Goal: Task Accomplishment & Management: Complete application form

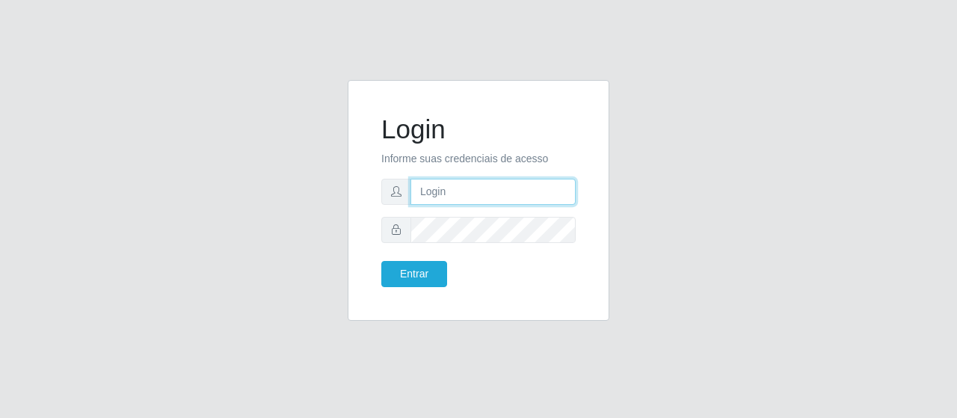
type input "caio@B1"
click at [457, 262] on div "Entrar" at bounding box center [424, 274] width 108 height 26
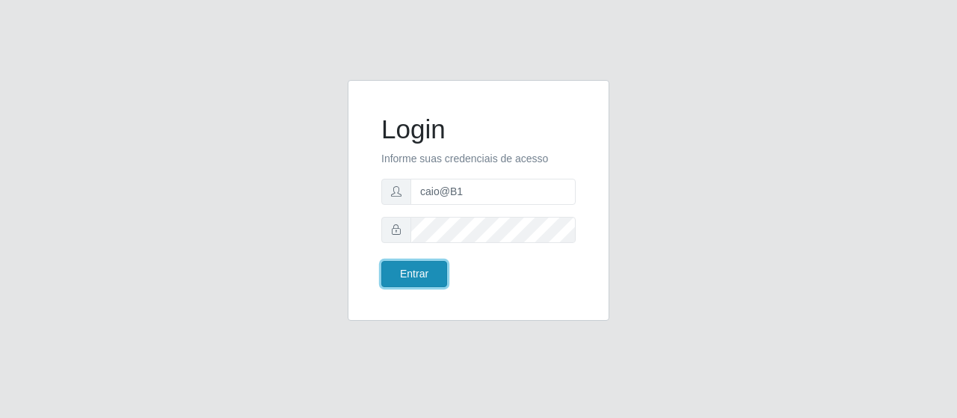
click at [425, 268] on button "Entrar" at bounding box center [414, 274] width 66 height 26
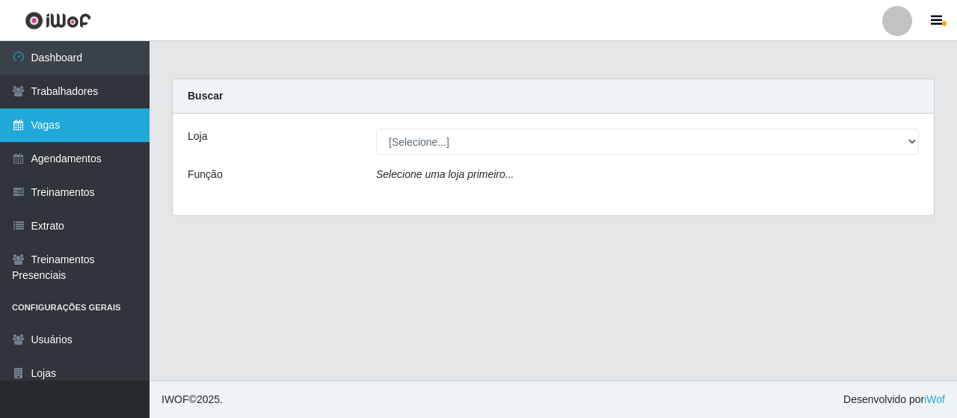
click at [85, 129] on link "Vagas" at bounding box center [75, 125] width 150 height 34
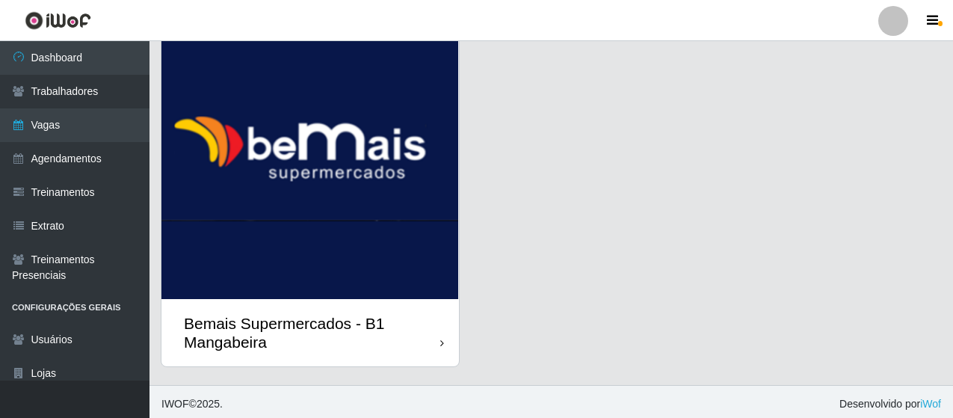
scroll to position [95, 0]
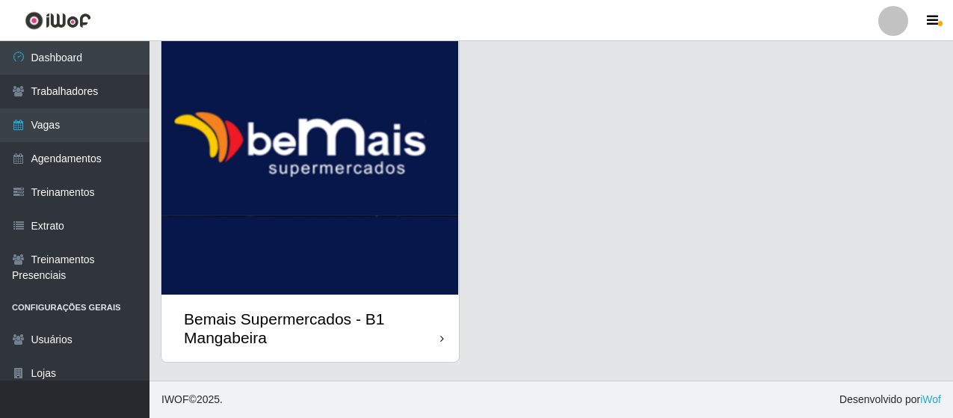
click at [317, 312] on div "Bemais Supermercados - B1 Mangabeira" at bounding box center [312, 328] width 256 height 37
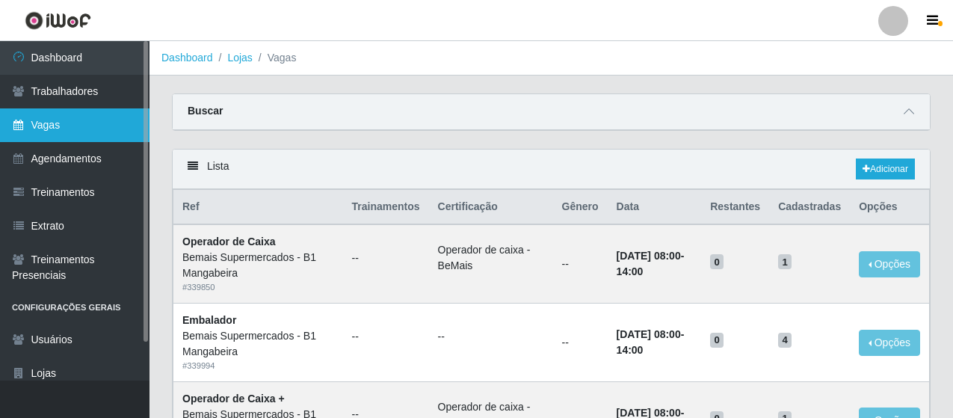
click at [68, 127] on link "Vagas" at bounding box center [75, 125] width 150 height 34
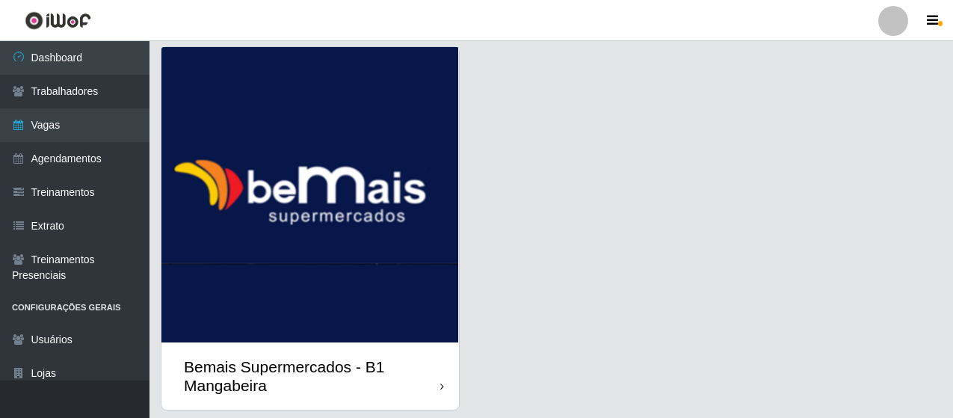
scroll to position [95, 0]
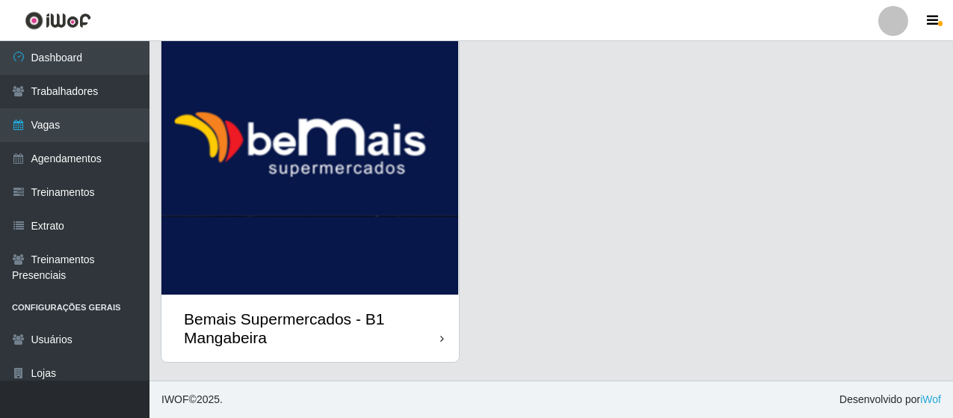
click at [320, 310] on div "Bemais Supermercados - B1 Mangabeira" at bounding box center [312, 328] width 256 height 37
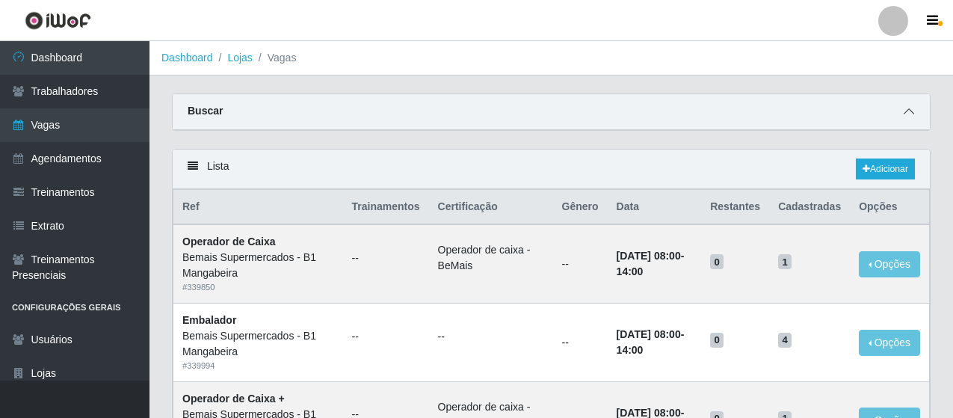
click at [916, 117] on span at bounding box center [909, 111] width 18 height 17
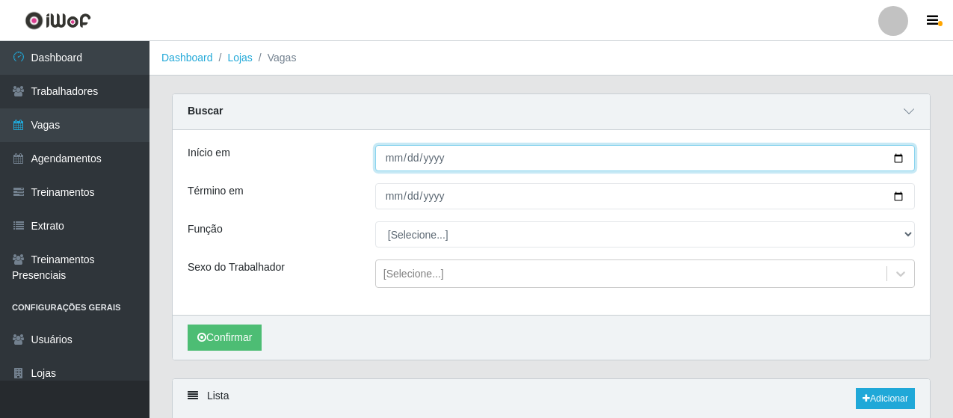
click at [397, 162] on input "Início em" at bounding box center [645, 158] width 540 height 26
type input "[DATE]"
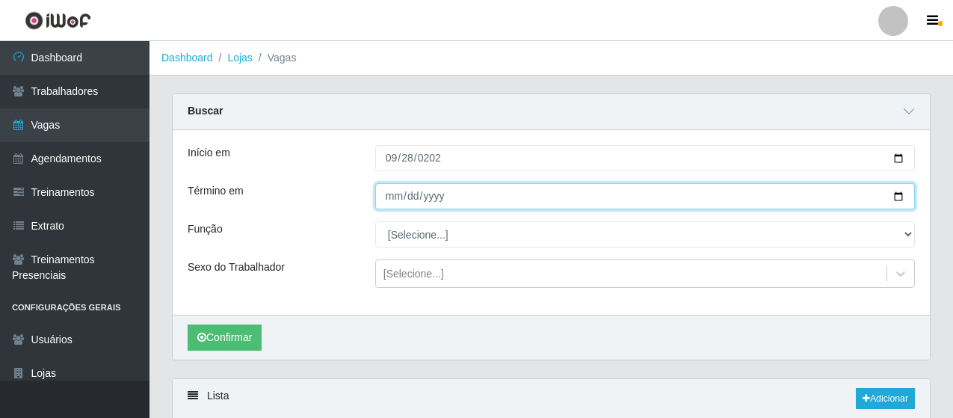
click at [403, 200] on input "Término em" at bounding box center [645, 196] width 540 height 26
click at [394, 199] on input "Término em" at bounding box center [645, 196] width 540 height 26
type input "[DATE]"
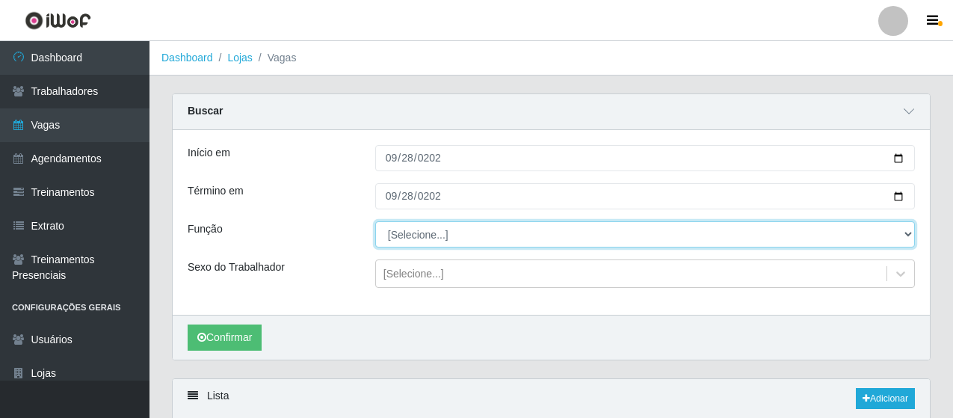
click at [428, 227] on select "[Selecione...] ASG ASG + ASG ++ Balconista de Açougue Balconista de Açougue + B…" at bounding box center [645, 234] width 540 height 26
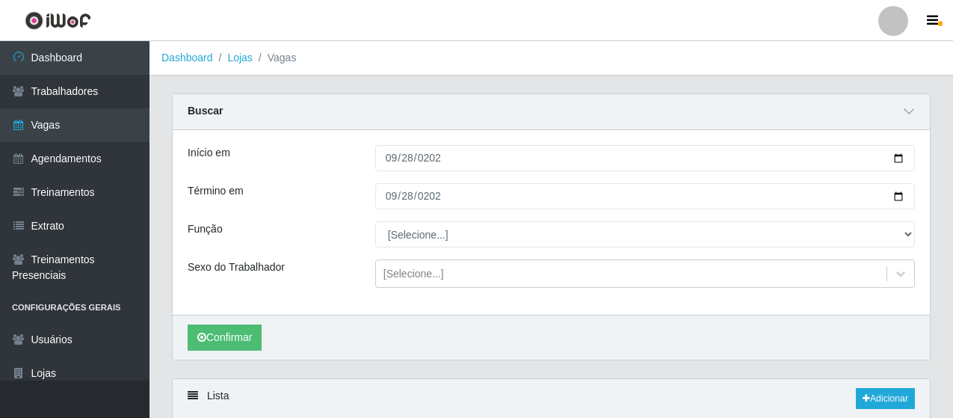
click at [342, 293] on div "Início em [DATE] Término em [DATE] Função [Selecione...] ASG ASG + ASG ++ Balco…" at bounding box center [551, 222] width 757 height 185
click at [253, 331] on button "Confirmar" at bounding box center [225, 337] width 74 height 26
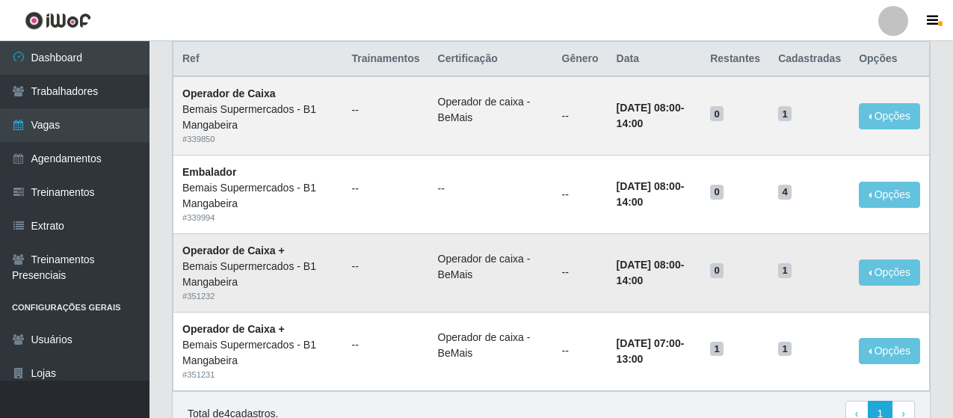
scroll to position [452, 0]
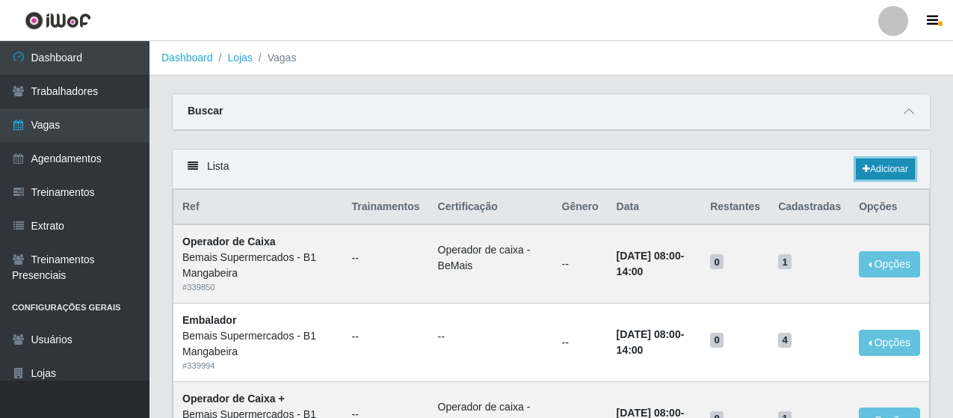
click at [878, 166] on link "Adicionar" at bounding box center [885, 168] width 59 height 21
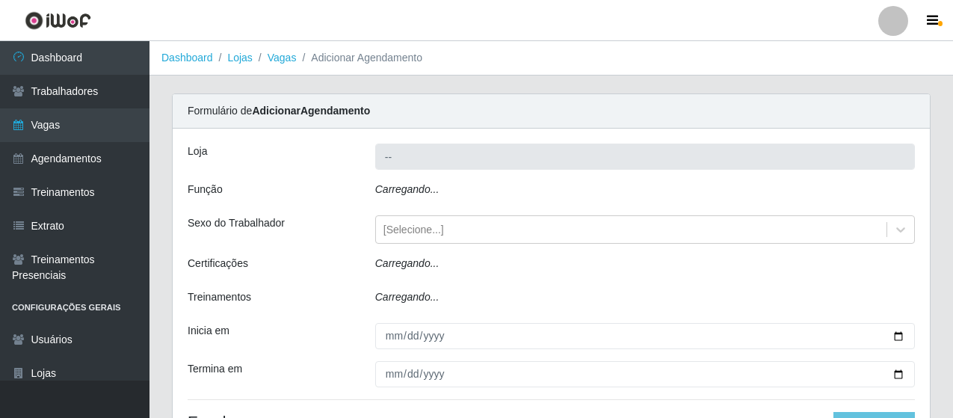
type input "Bemais Supermercados - B1 Mangabeira"
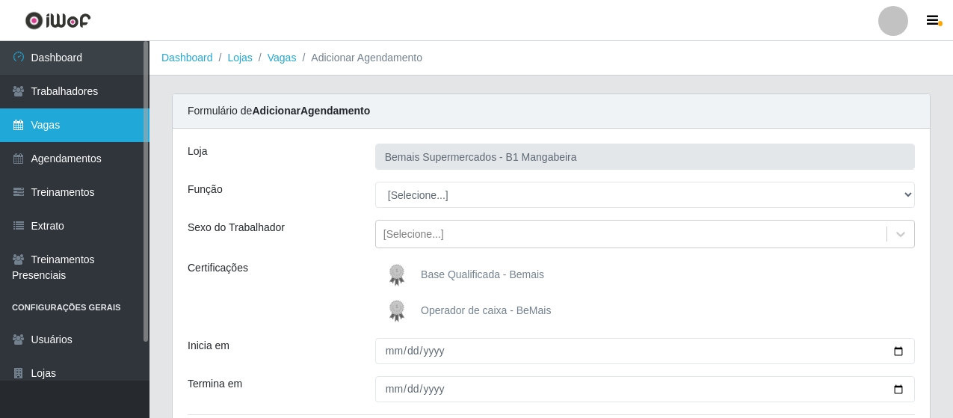
click at [55, 123] on link "Vagas" at bounding box center [75, 125] width 150 height 34
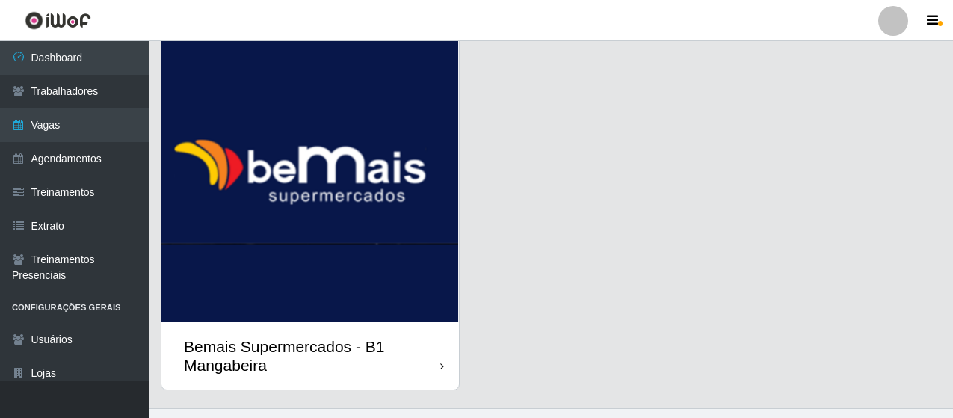
scroll to position [95, 0]
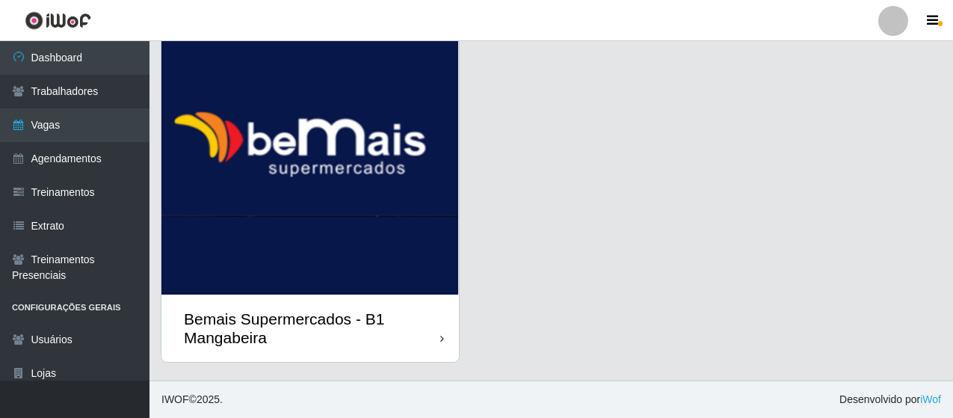
click at [330, 320] on div "Bemais Supermercados - B1 Mangabeira" at bounding box center [312, 328] width 256 height 37
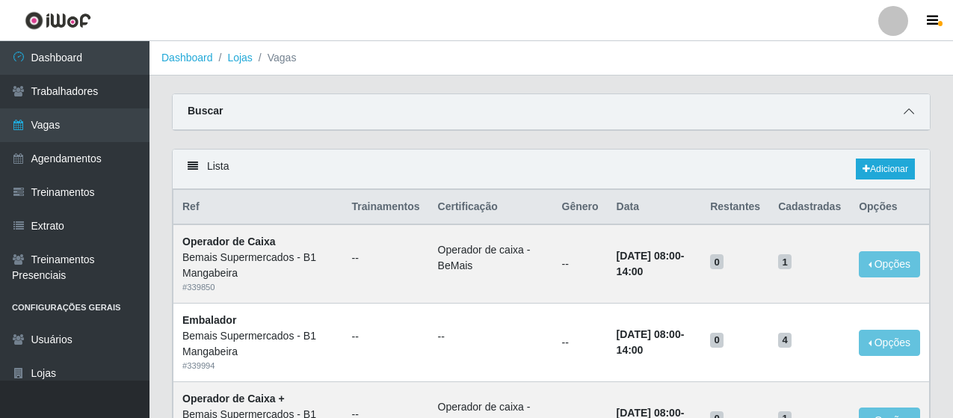
click at [916, 120] on span at bounding box center [909, 111] width 18 height 17
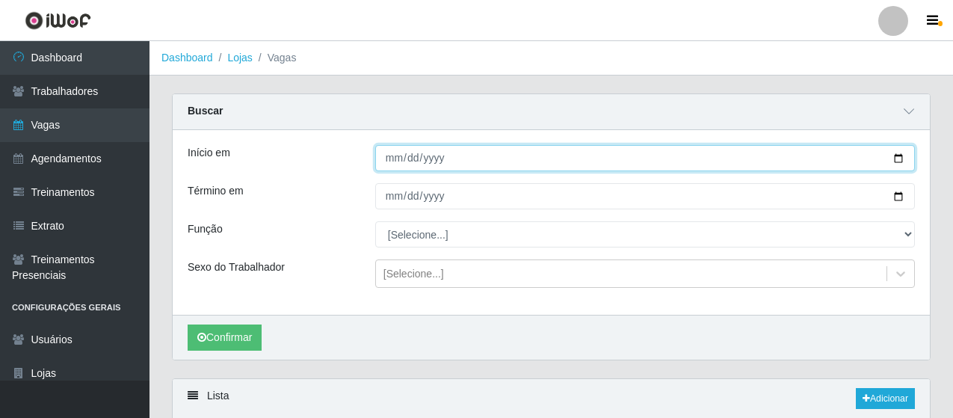
click at [387, 156] on input "Início em" at bounding box center [645, 158] width 540 height 26
type input "252020-09-28"
type input "[DATE]"
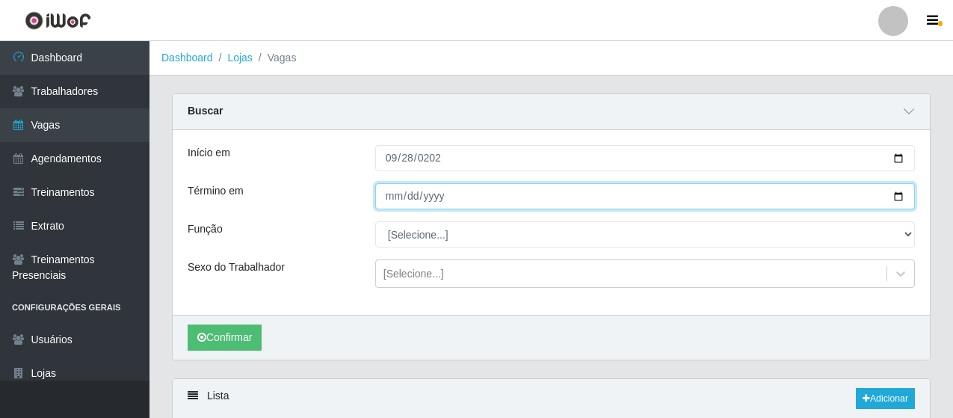
click at [397, 191] on input "Término em" at bounding box center [645, 196] width 540 height 26
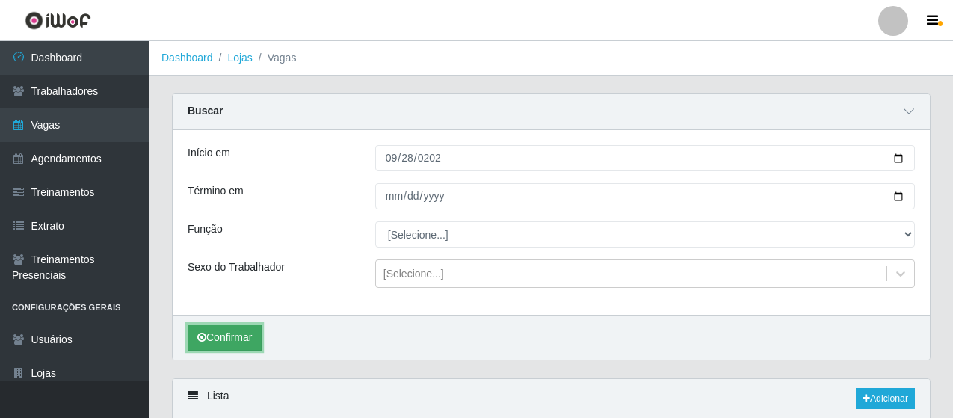
click at [230, 350] on button "Confirmar" at bounding box center [225, 337] width 74 height 26
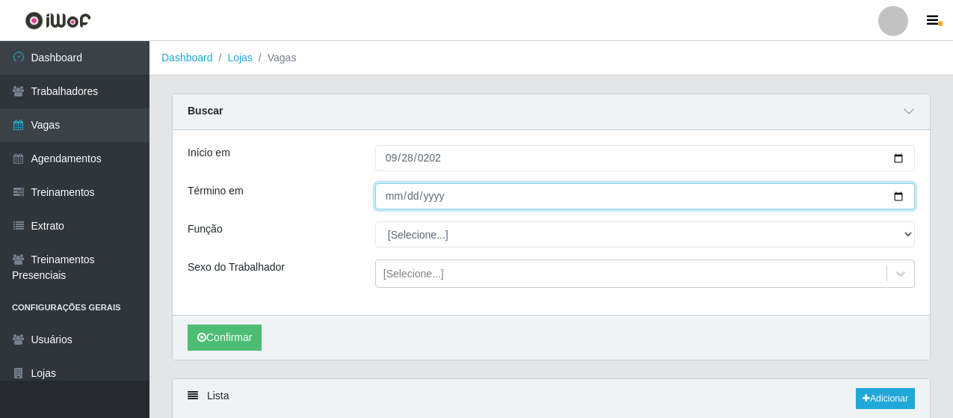
click at [388, 196] on input "2025-09-20" at bounding box center [645, 196] width 540 height 26
type input "[DATE]"
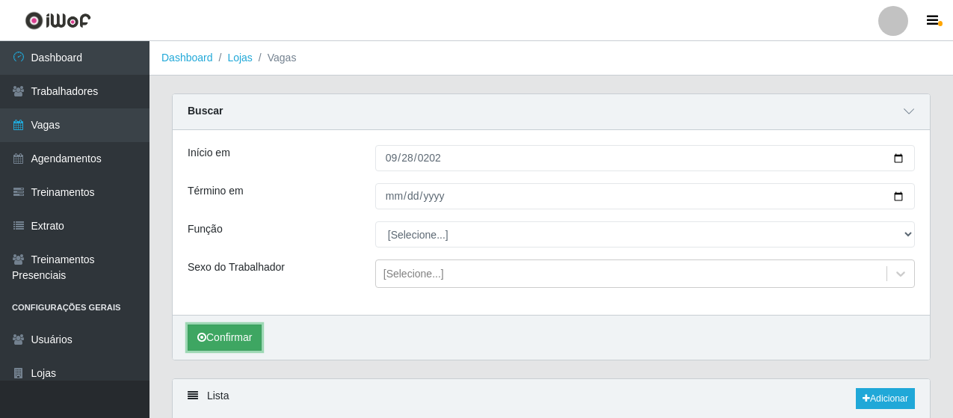
click at [206, 338] on button "Confirmar" at bounding box center [225, 337] width 74 height 26
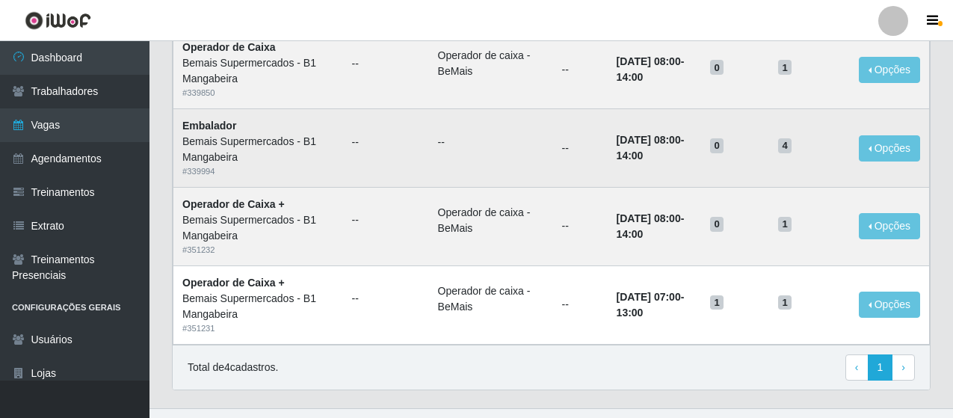
scroll to position [452, 0]
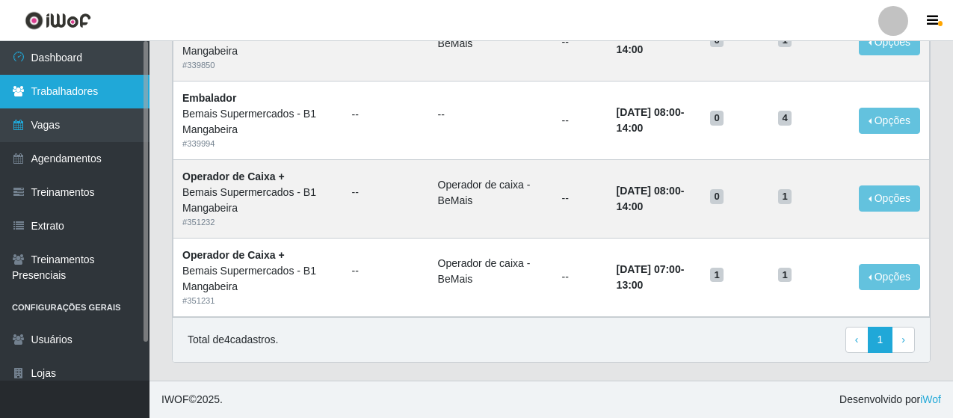
click at [103, 86] on link "Trabalhadores" at bounding box center [75, 92] width 150 height 34
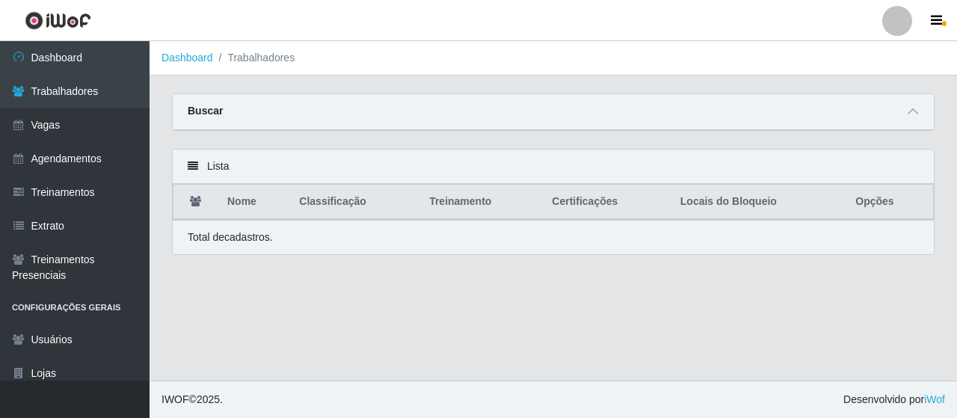
click at [219, 171] on div "Lista" at bounding box center [553, 167] width 761 height 34
click at [192, 173] on div "Lista" at bounding box center [553, 167] width 761 height 34
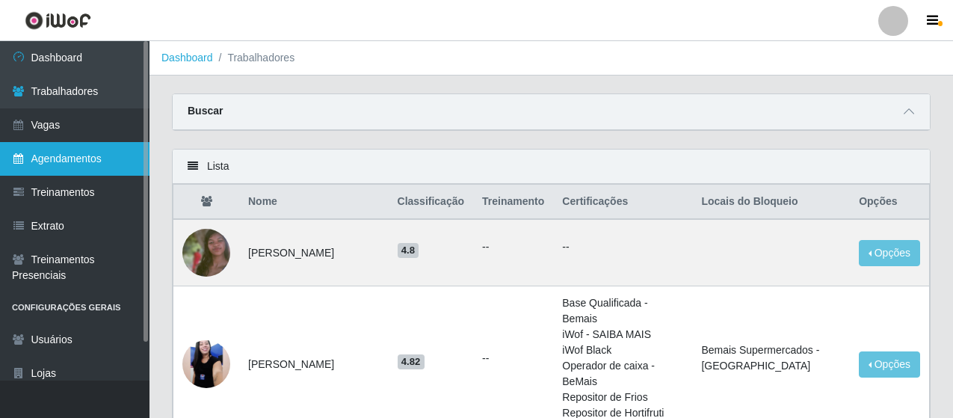
click at [62, 145] on link "Agendamentos" at bounding box center [75, 159] width 150 height 34
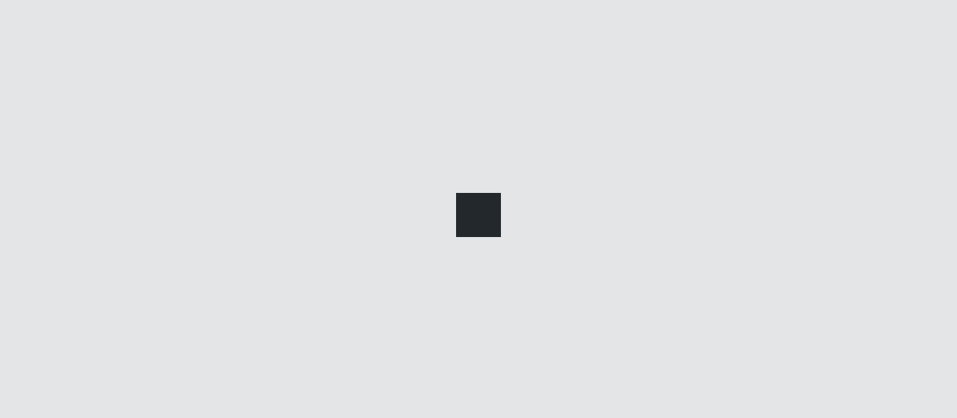
click at [62, 145] on link "Agendamentos" at bounding box center [75, 159] width 150 height 34
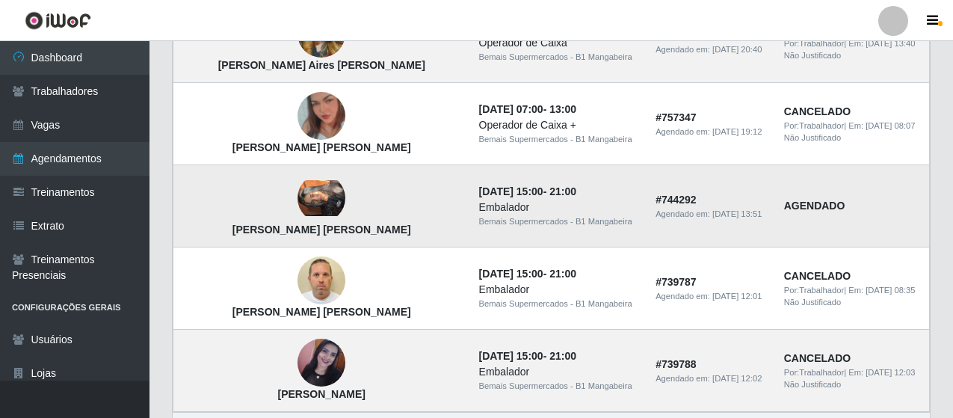
scroll to position [972, 0]
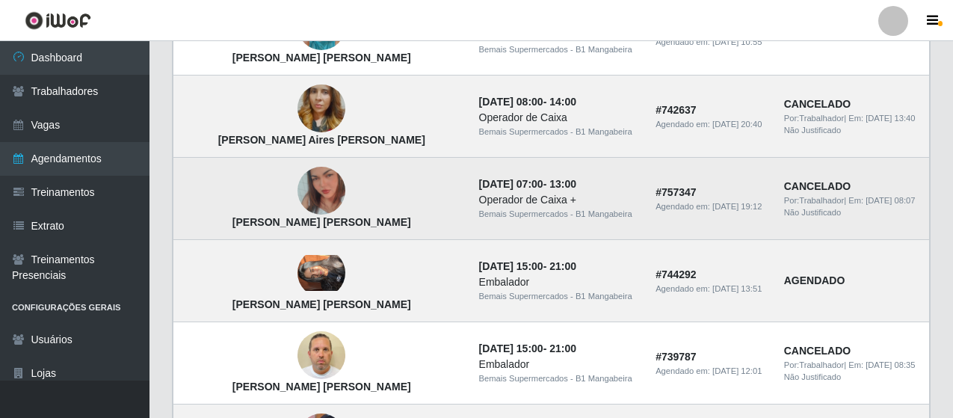
click at [298, 192] on img at bounding box center [322, 191] width 48 height 85
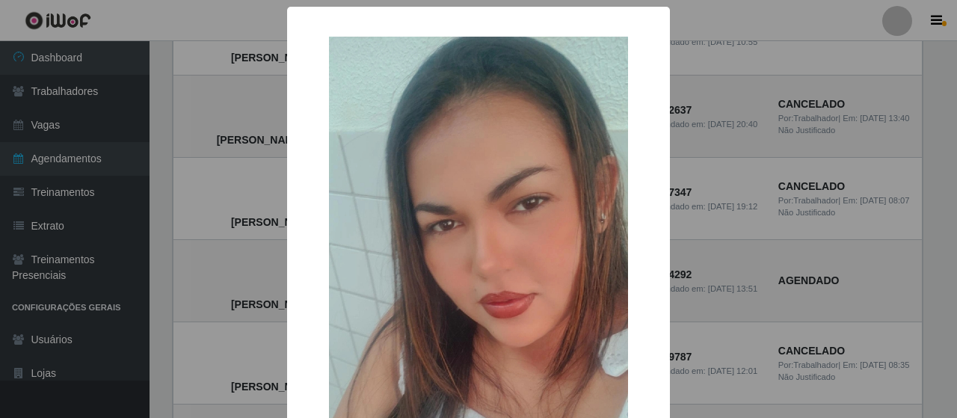
click at [206, 240] on div "× Maria da Conceição Aureliano de Sousa OK Cancel" at bounding box center [478, 209] width 957 height 418
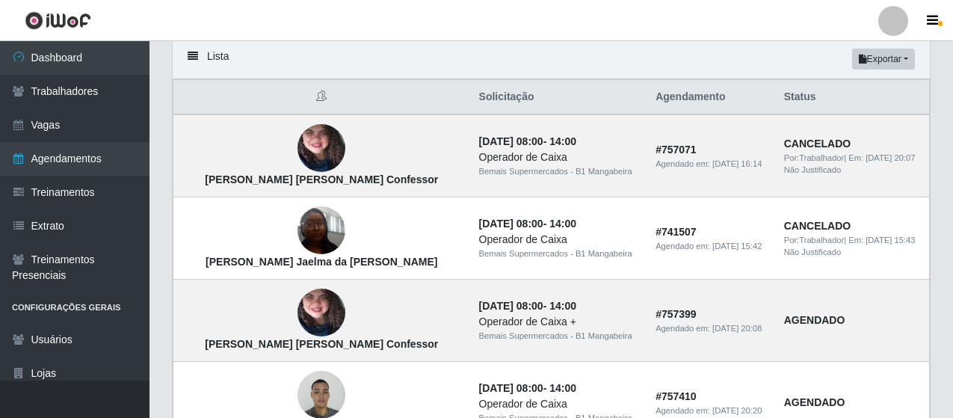
scroll to position [75, 0]
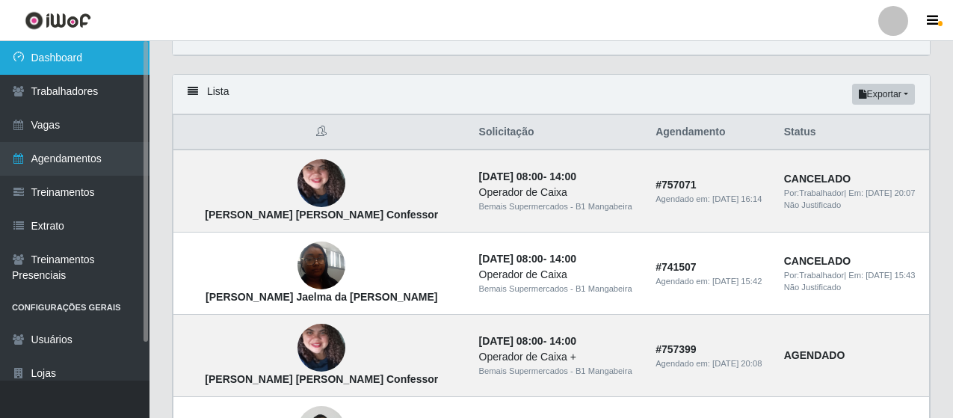
click at [73, 65] on link "Dashboard" at bounding box center [75, 58] width 150 height 34
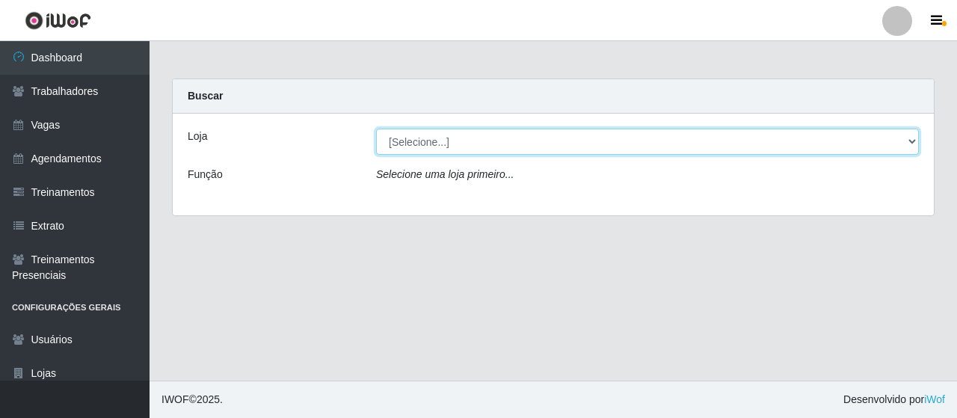
click at [712, 147] on select "[Selecione...] Bemais Supermercados - B1 Mangabeira" at bounding box center [647, 142] width 543 height 26
select select "403"
click at [376, 129] on select "[Selecione...] Bemais Supermercados - B1 Mangabeira" at bounding box center [647, 142] width 543 height 26
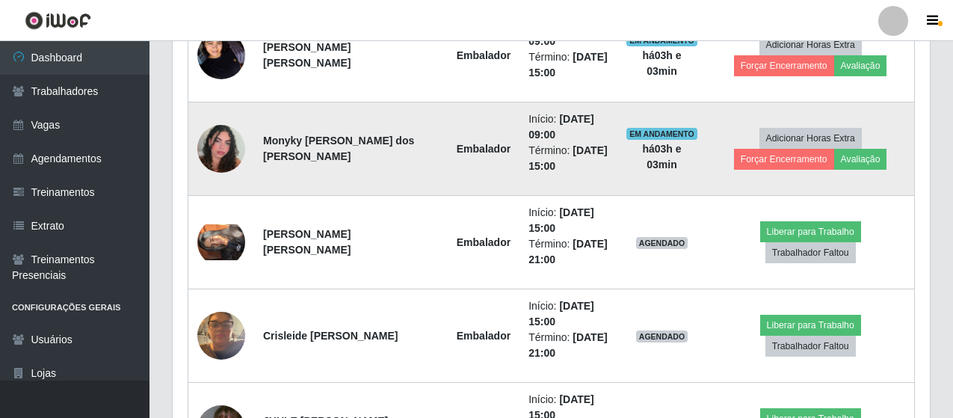
scroll to position [673, 0]
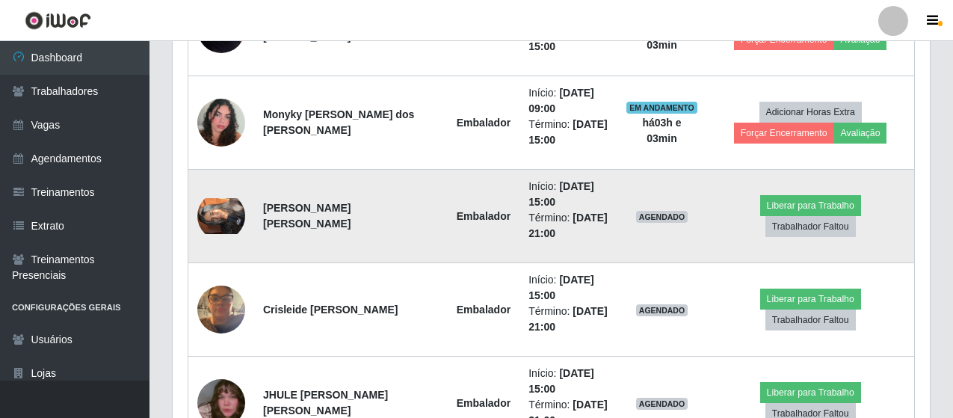
click at [212, 221] on img at bounding box center [221, 216] width 48 height 36
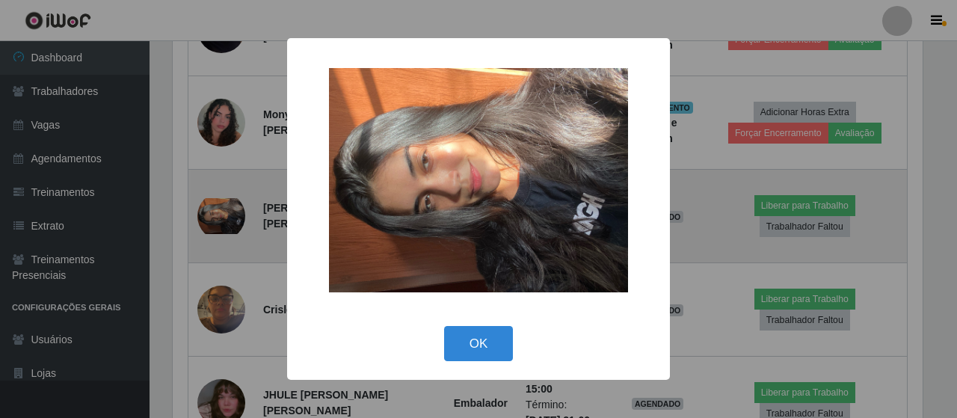
click at [212, 221] on div "× OK Cancel" at bounding box center [478, 209] width 957 height 418
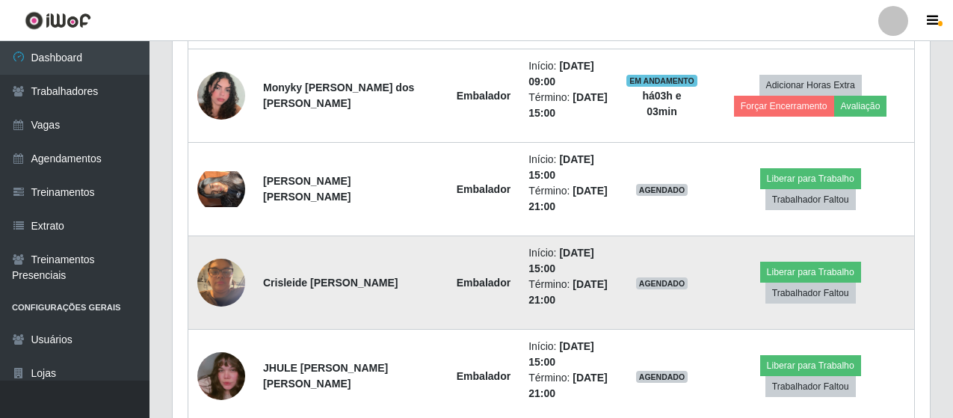
scroll to position [748, 0]
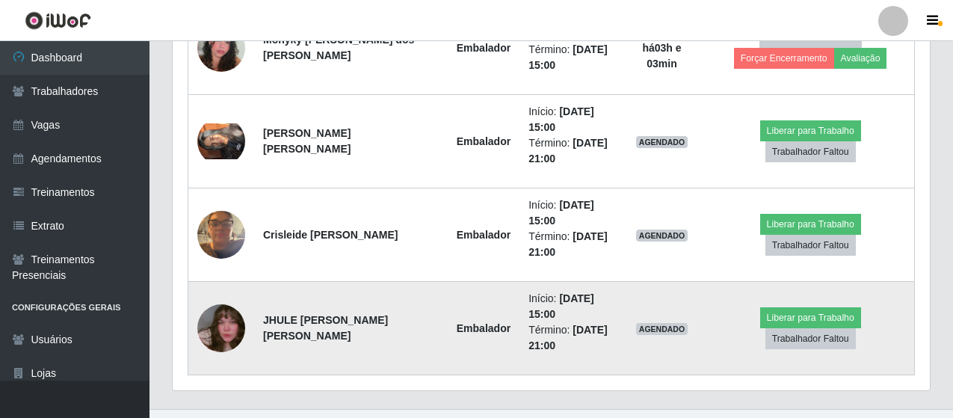
click at [227, 310] on img at bounding box center [221, 328] width 48 height 85
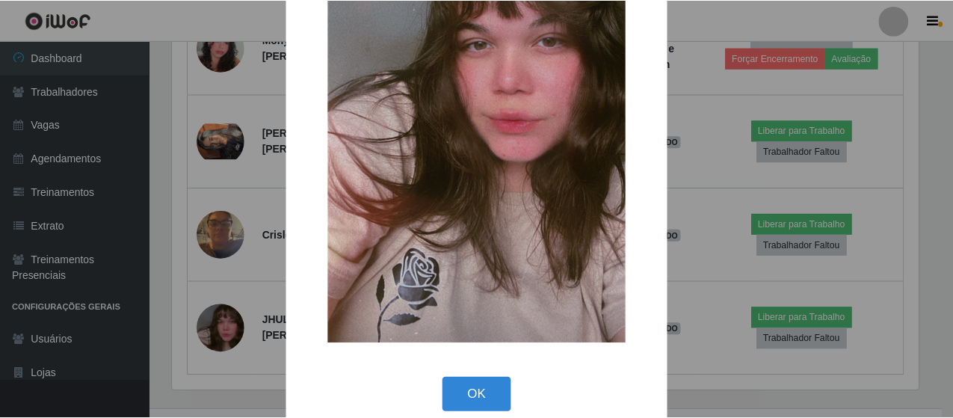
scroll to position [150, 0]
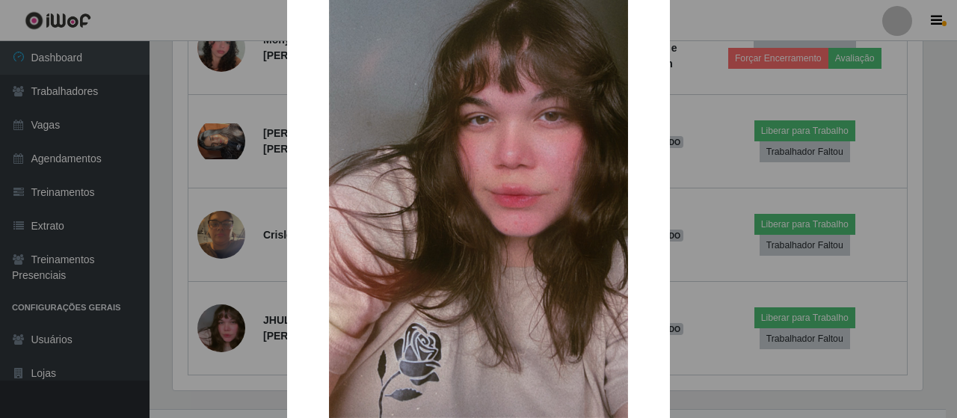
click at [193, 319] on div "× OK Cancel" at bounding box center [478, 209] width 957 height 418
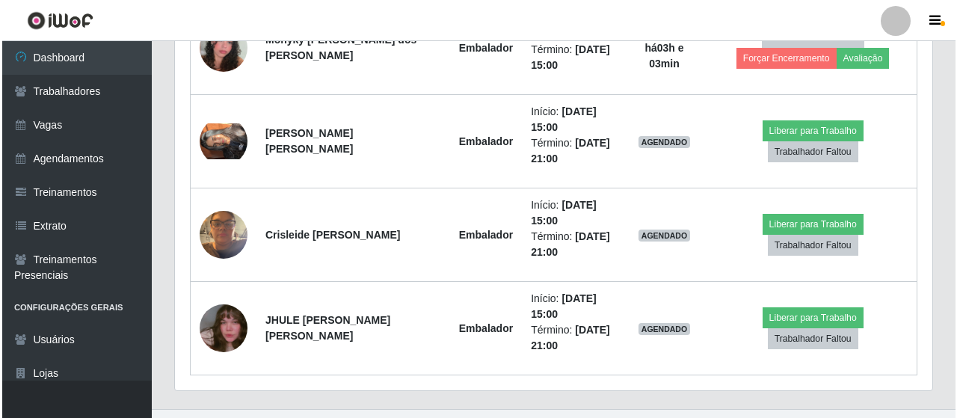
scroll to position [310, 757]
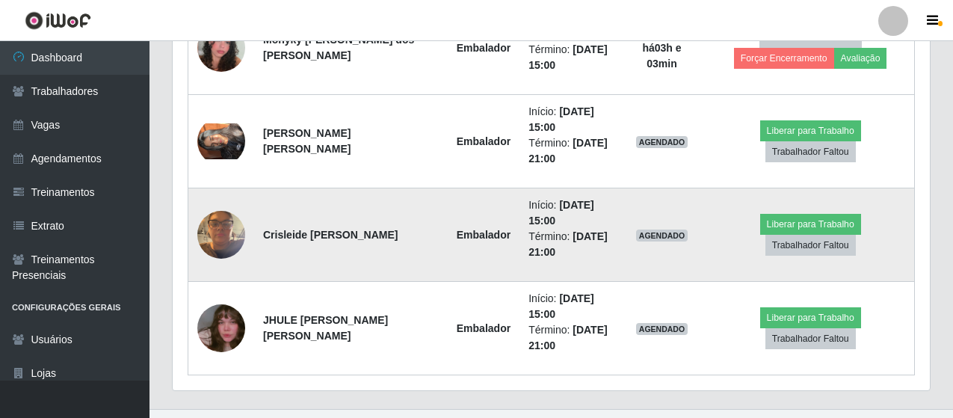
click at [223, 234] on img at bounding box center [221, 235] width 48 height 64
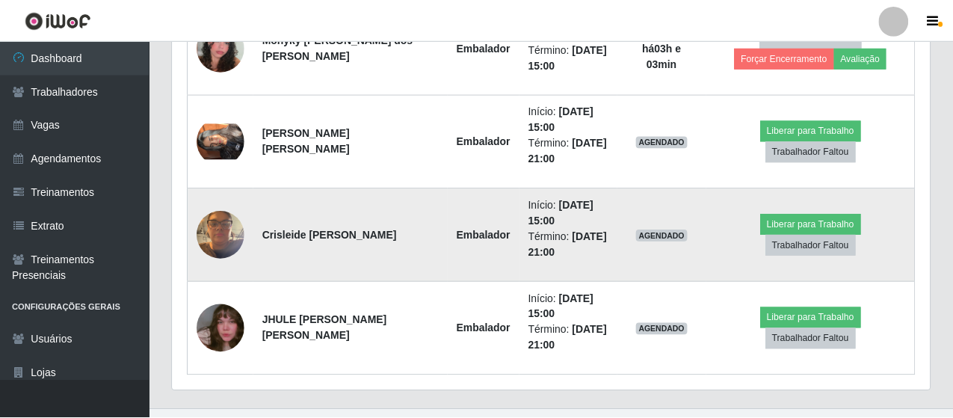
scroll to position [310, 750]
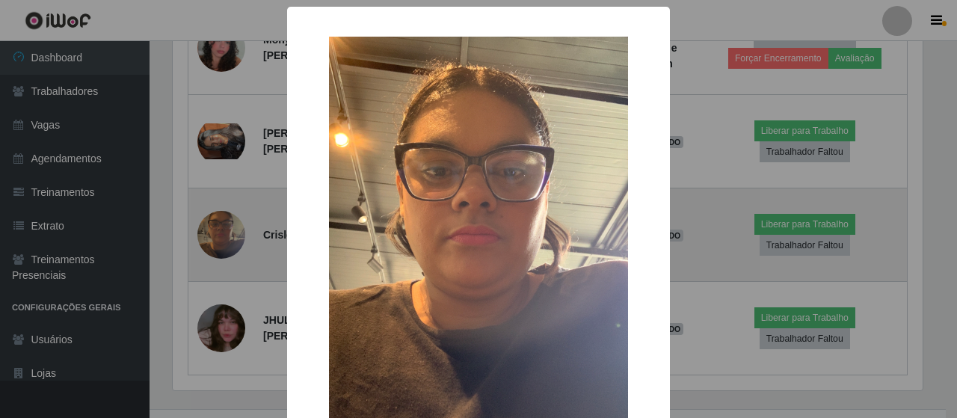
click at [223, 234] on div "× OK Cancel" at bounding box center [478, 209] width 957 height 418
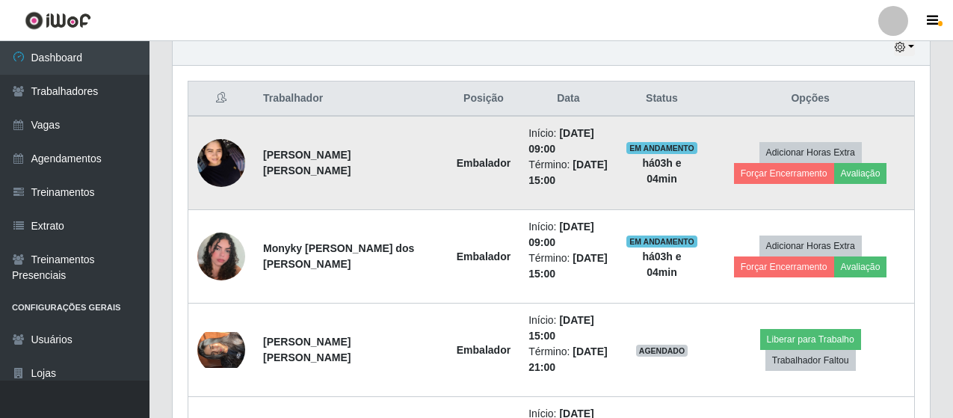
scroll to position [523, 0]
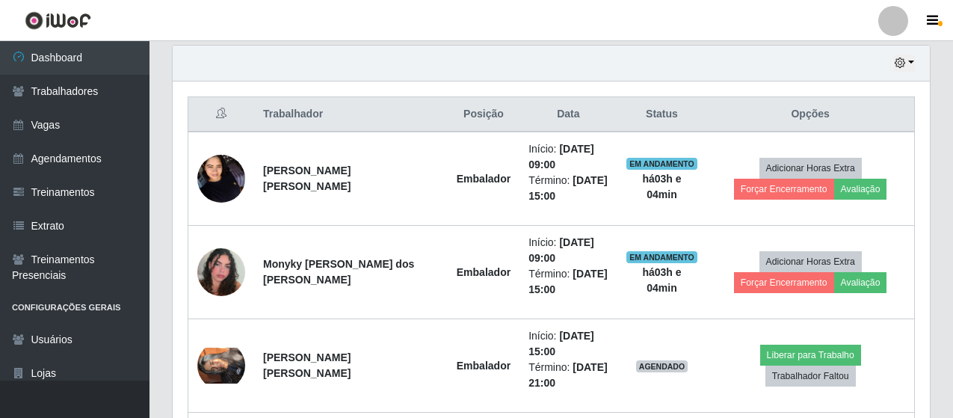
click at [916, 67] on div "Hoje 1 dia 3 dias 1 Semana Não encerrados" at bounding box center [551, 64] width 757 height 36
click at [913, 64] on button "button" at bounding box center [904, 63] width 21 height 17
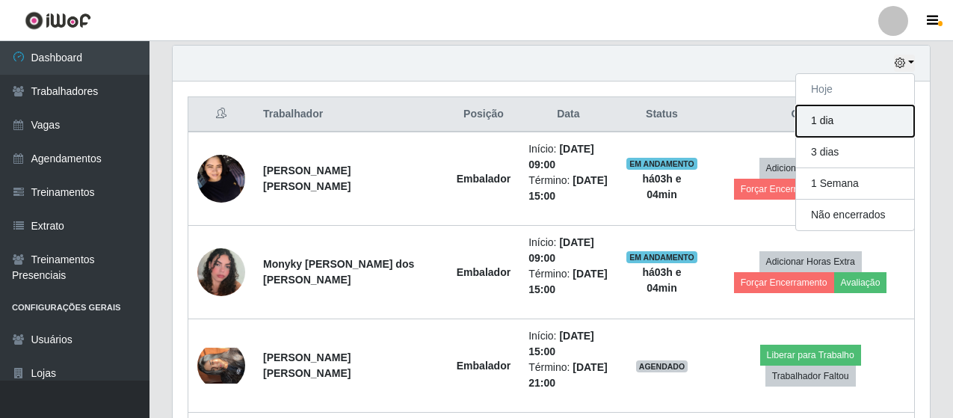
click at [844, 120] on button "1 dia" at bounding box center [855, 120] width 118 height 31
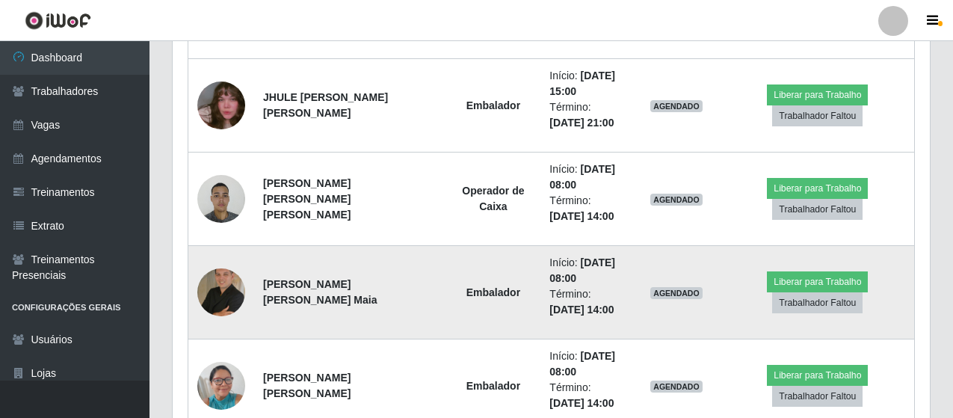
scroll to position [972, 0]
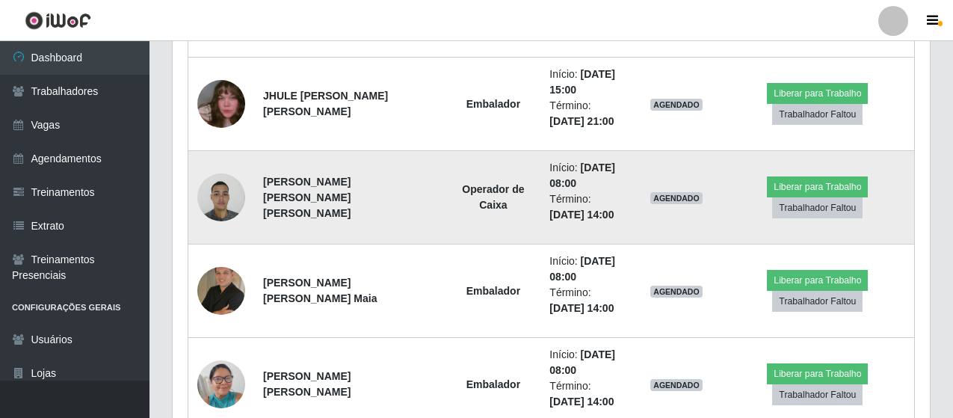
click at [224, 192] on img at bounding box center [221, 197] width 48 height 64
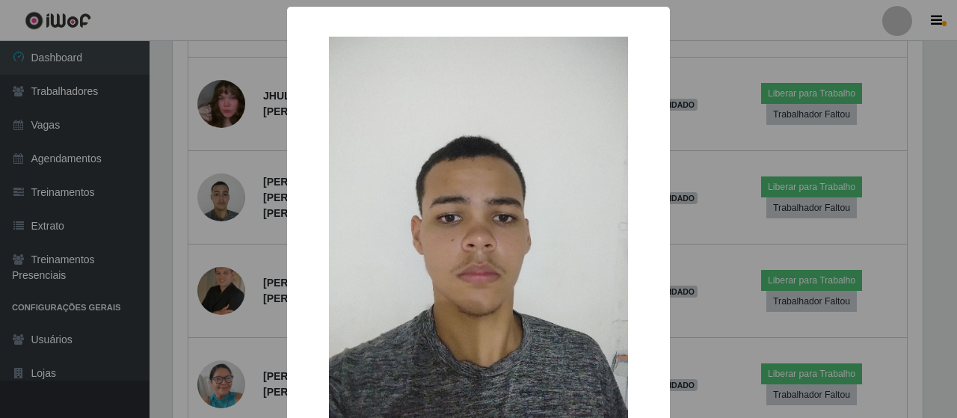
click at [226, 192] on div "× OK Cancel" at bounding box center [478, 209] width 957 height 418
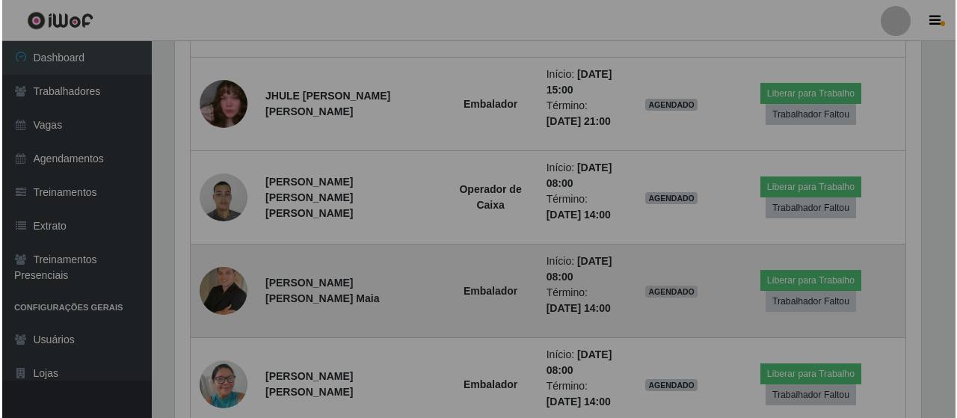
scroll to position [310, 757]
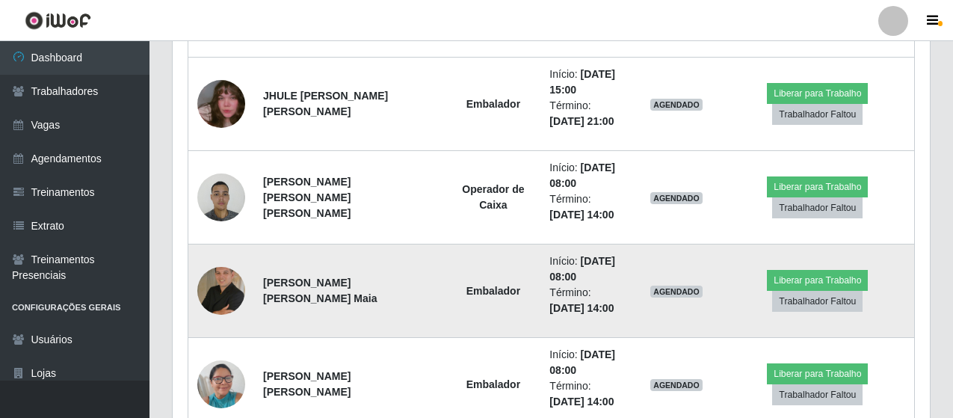
click at [226, 296] on img at bounding box center [221, 291] width 48 height 48
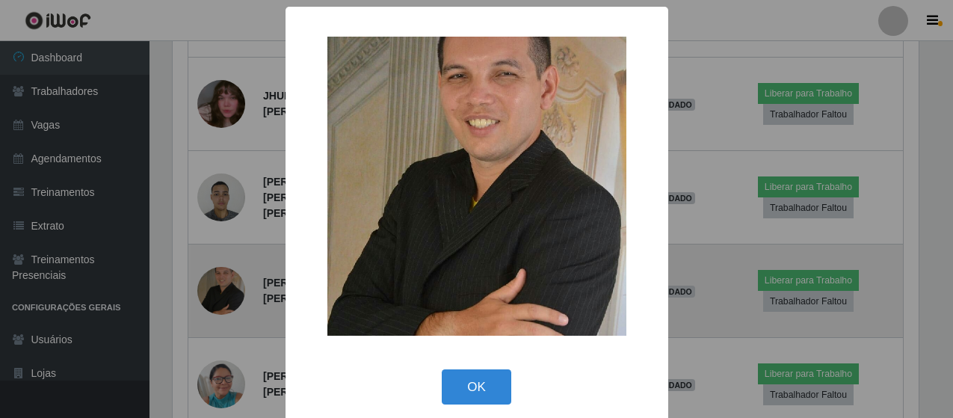
scroll to position [310, 750]
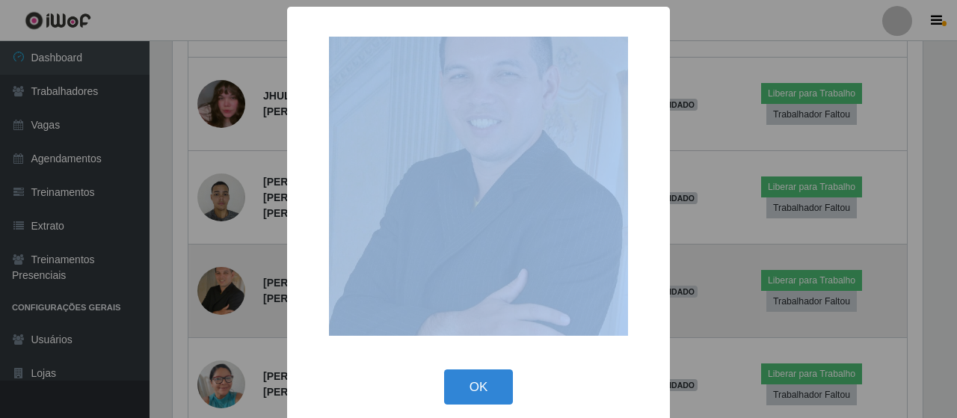
click at [226, 296] on div "× OK Cancel" at bounding box center [478, 209] width 957 height 418
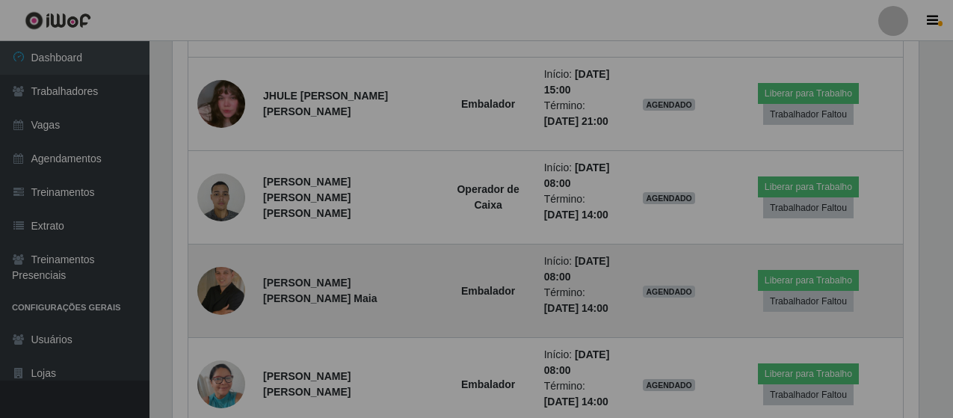
scroll to position [0, 0]
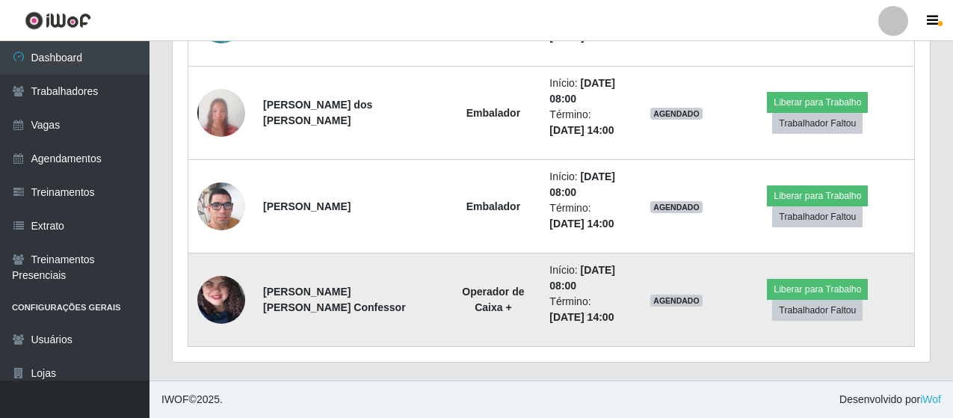
click at [226, 313] on img at bounding box center [221, 300] width 48 height 106
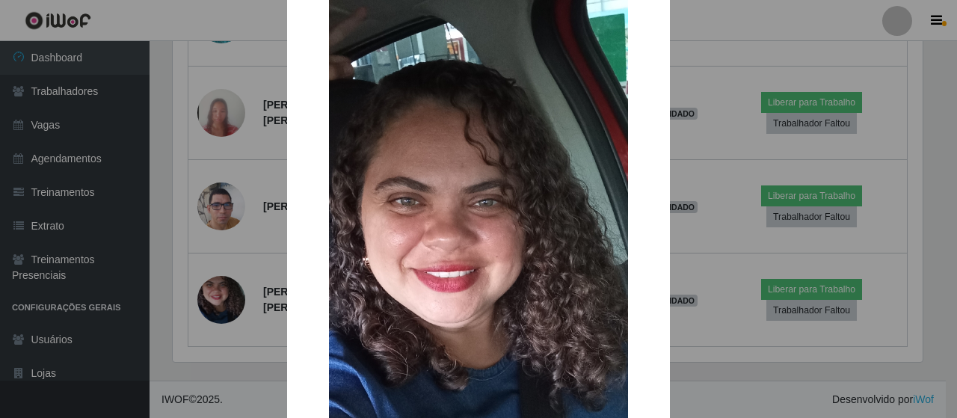
click at [252, 304] on div "× OK Cancel" at bounding box center [478, 209] width 957 height 418
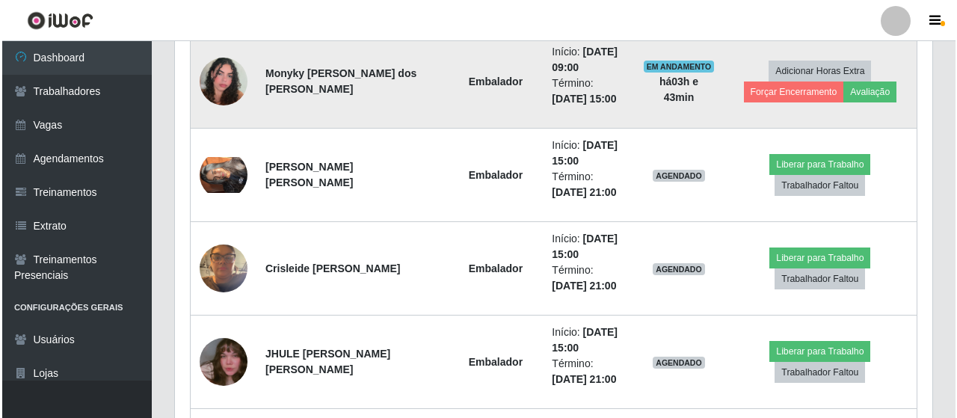
scroll to position [813, 0]
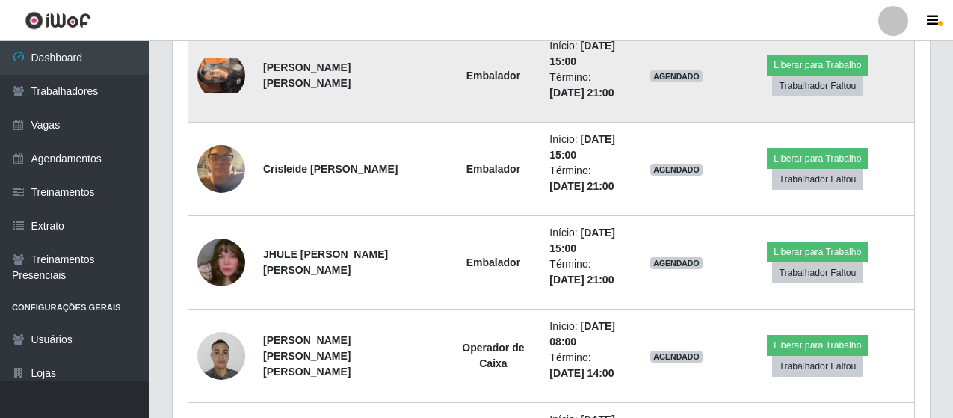
click at [224, 81] on img at bounding box center [221, 76] width 48 height 36
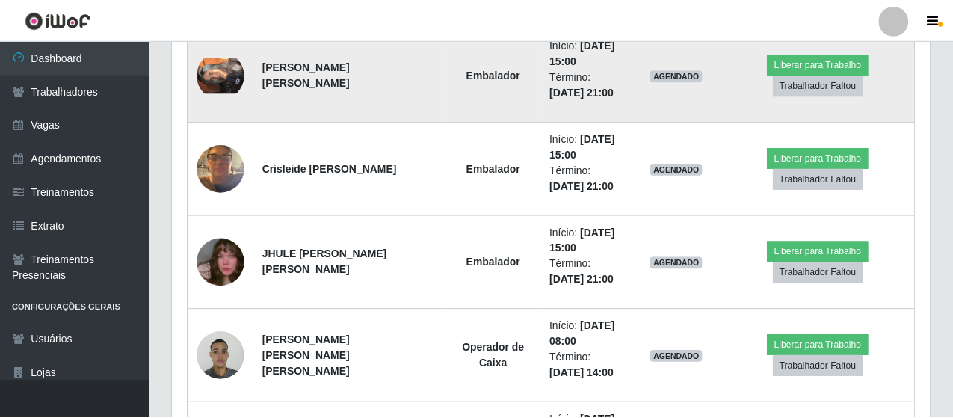
scroll to position [310, 750]
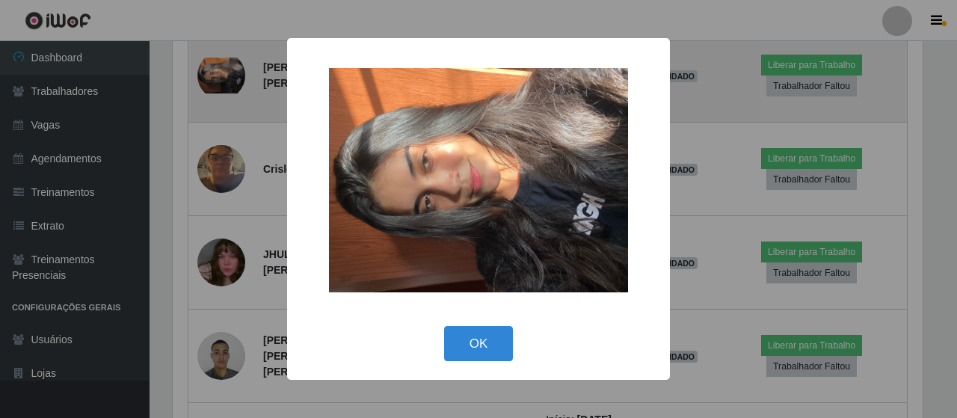
click at [224, 81] on div "× OK Cancel" at bounding box center [478, 209] width 957 height 418
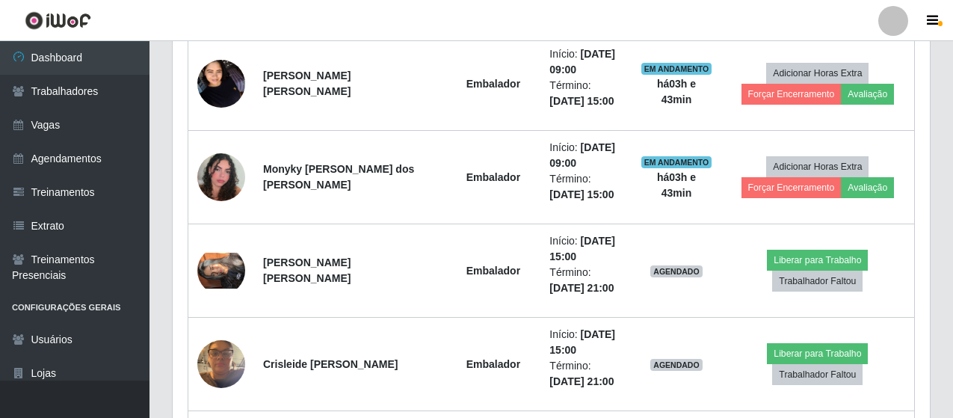
scroll to position [606, 0]
